Goal: Find specific page/section: Find specific page/section

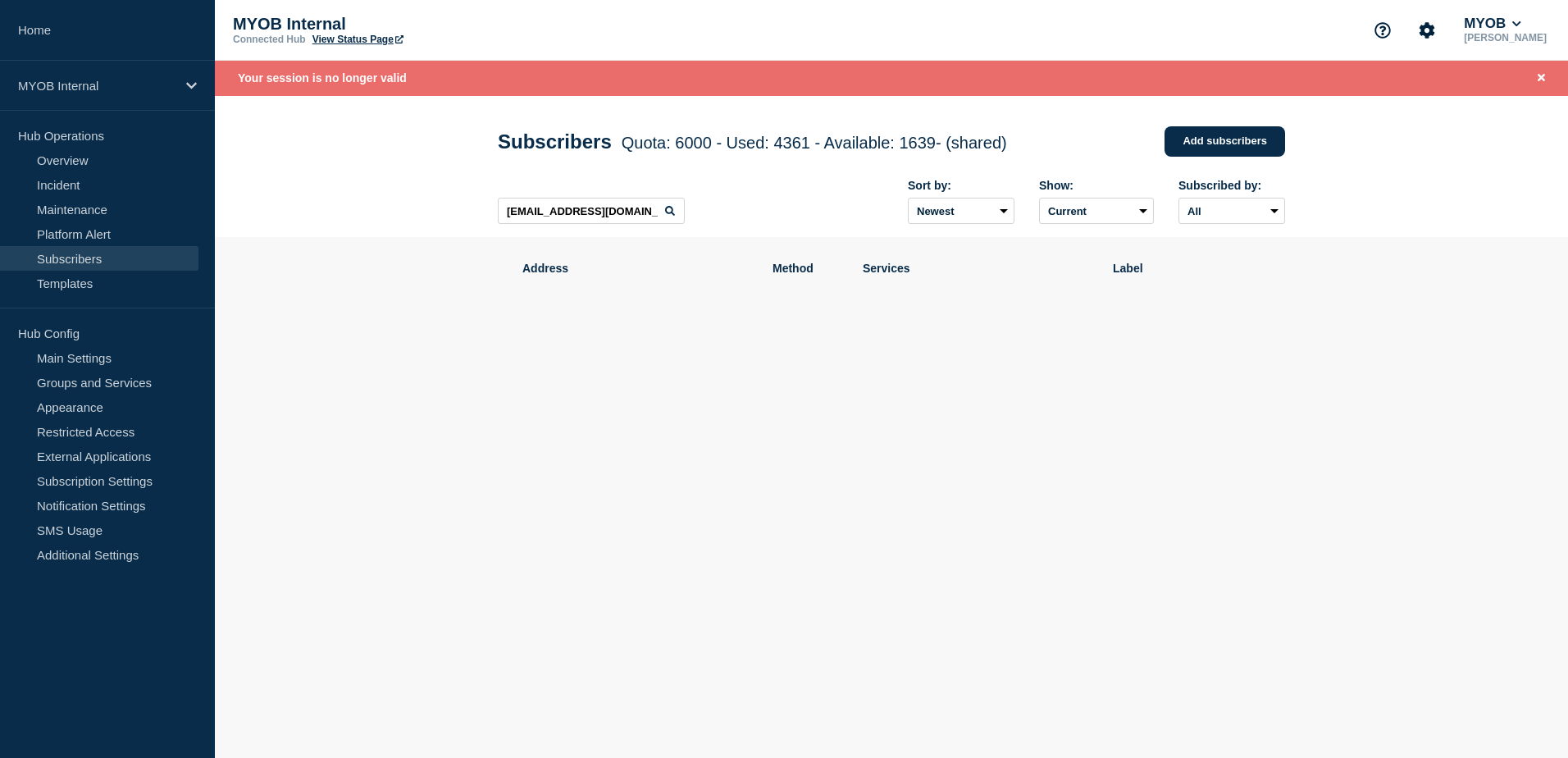
type input "[EMAIL_ADDRESS][DOMAIN_NAME]"
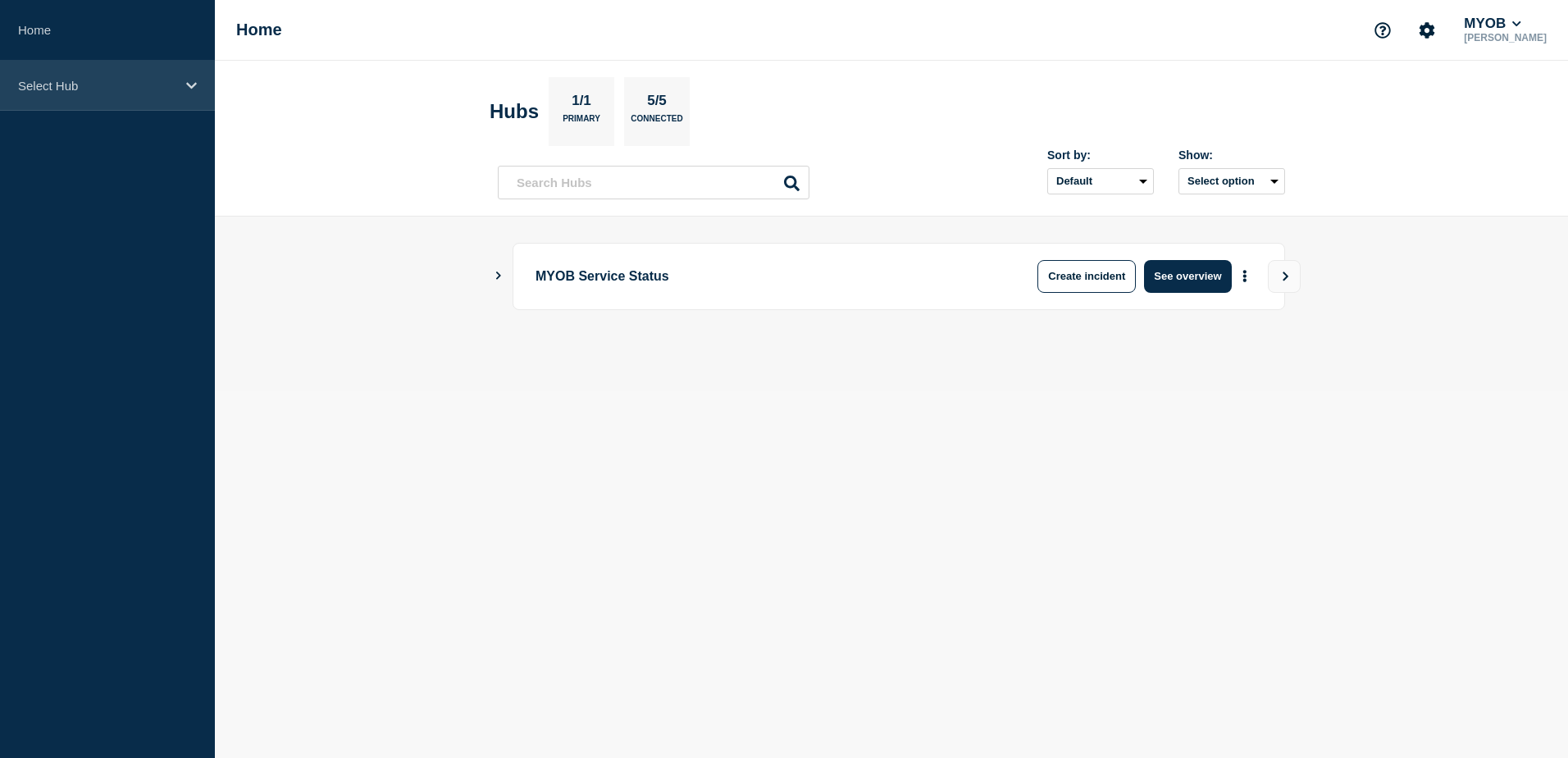
click at [98, 99] on div "Select Hub" at bounding box center [107, 86] width 215 height 50
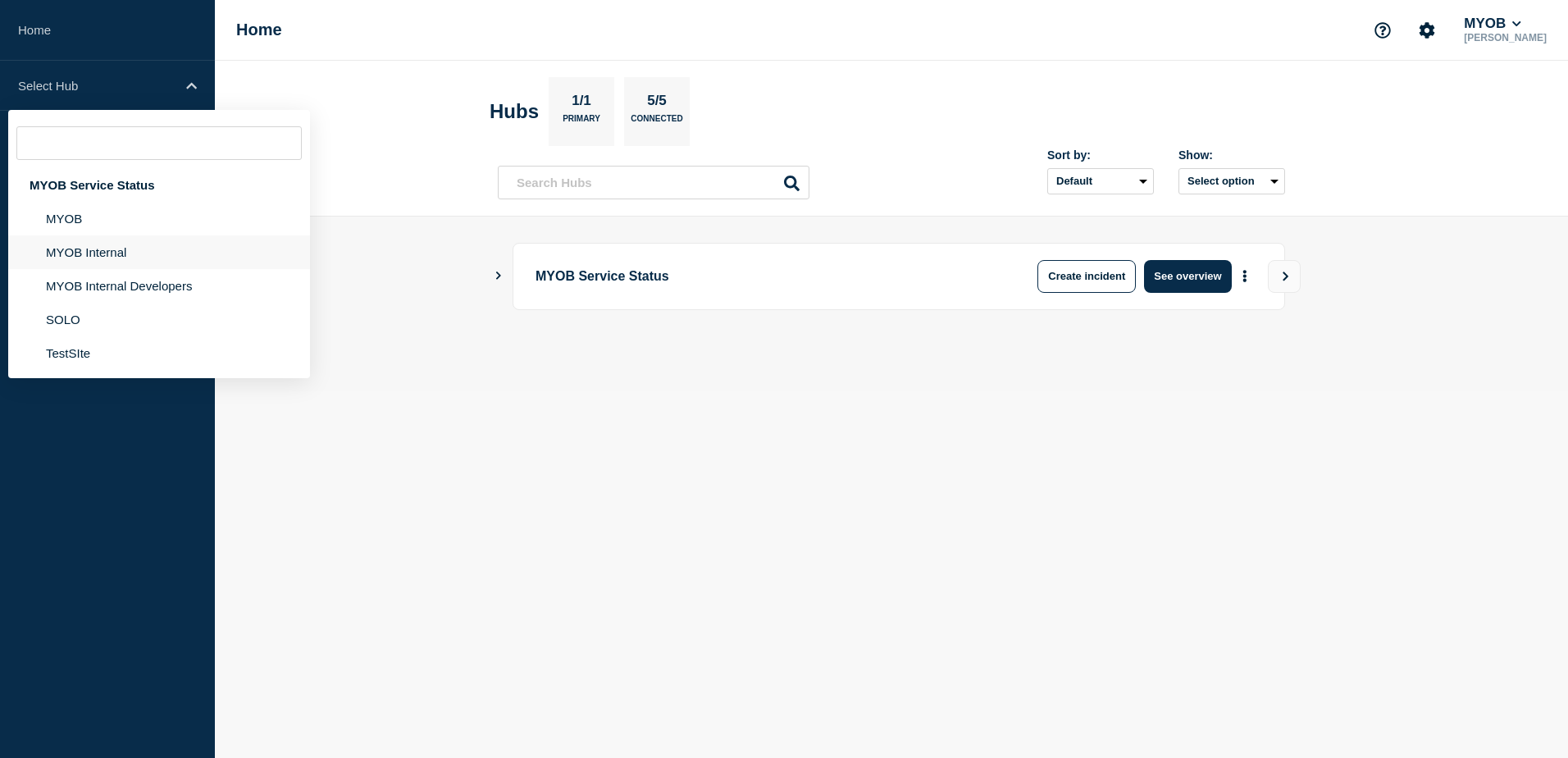
click at [120, 252] on li "MYOB Internal" at bounding box center [159, 252] width 302 height 33
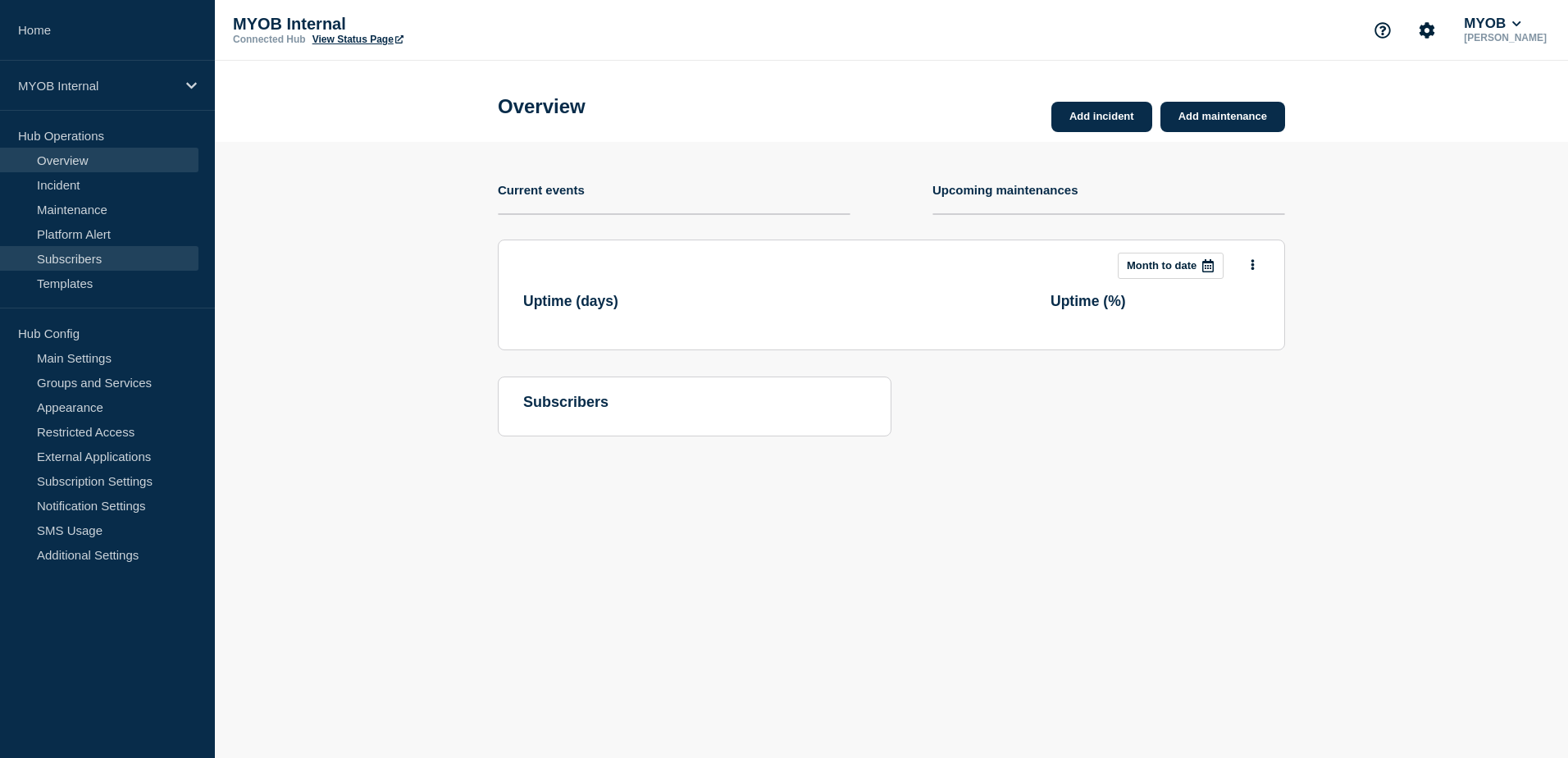
click at [91, 258] on link "Subscribers" at bounding box center [99, 258] width 199 height 25
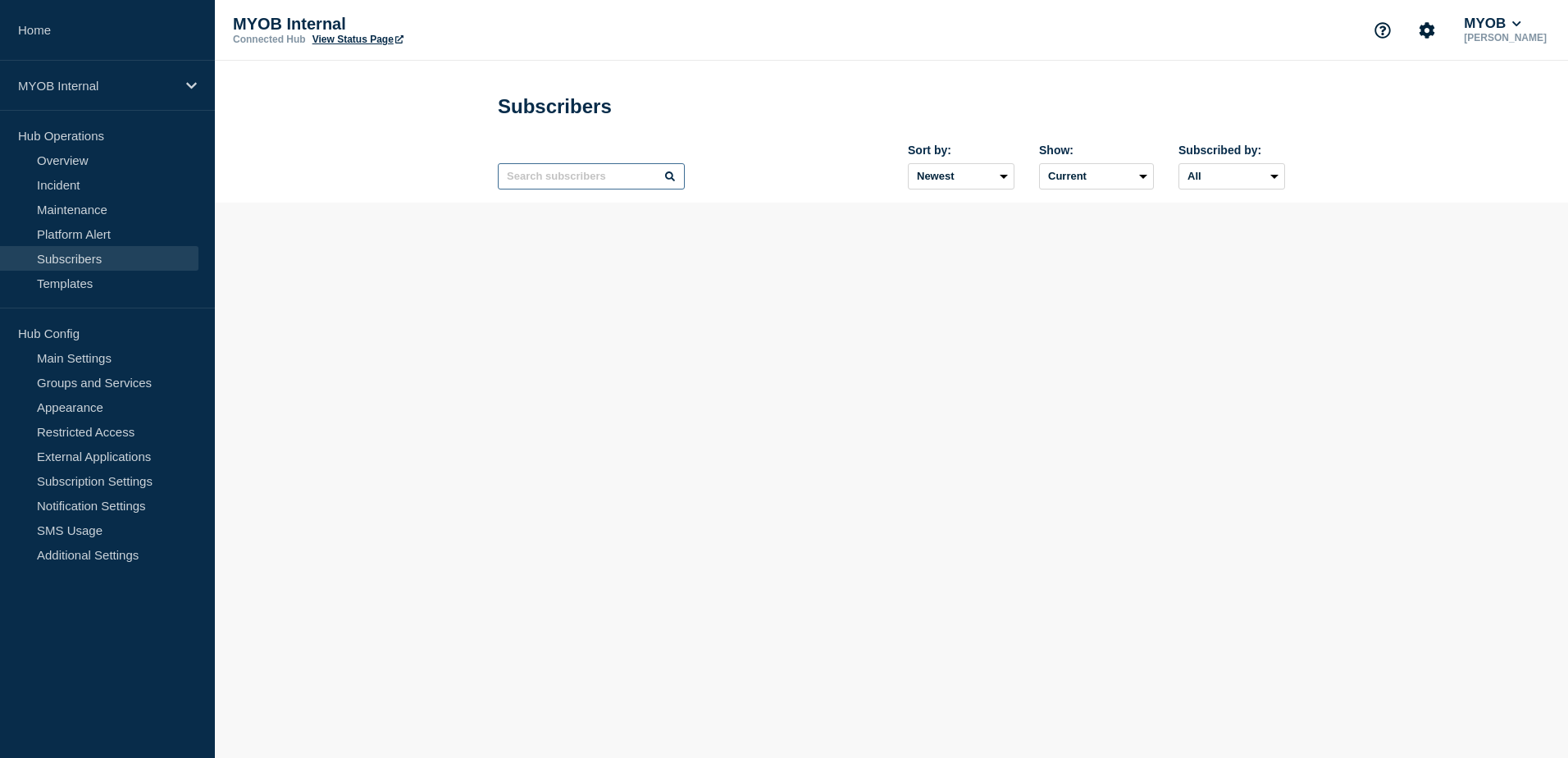
click at [598, 177] on input "text" at bounding box center [591, 176] width 187 height 26
paste input "[EMAIL_ADDRESS][DOMAIN_NAME]"
type input "[EMAIL_ADDRESS][DOMAIN_NAME]"
